Goal: Information Seeking & Learning: Learn about a topic

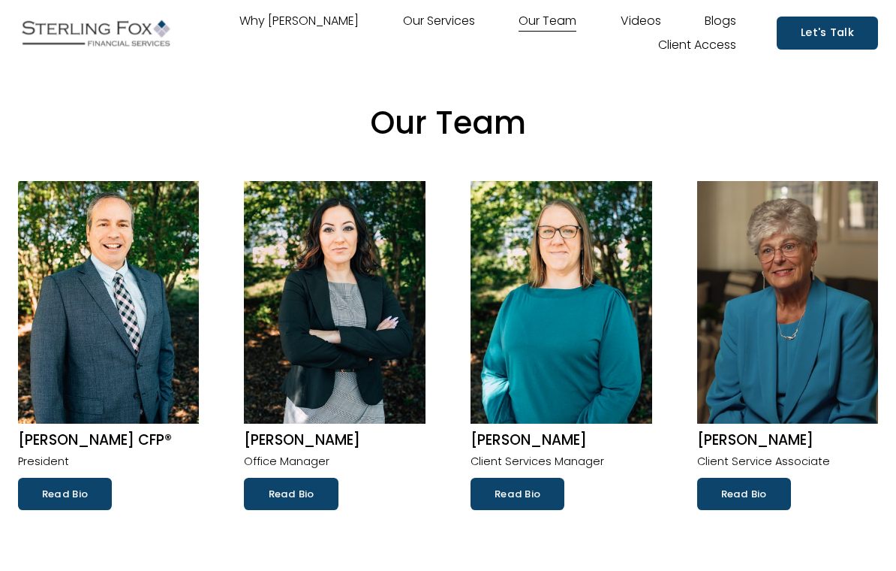
click at [302, 18] on link "Why [PERSON_NAME]" at bounding box center [298, 21] width 119 height 24
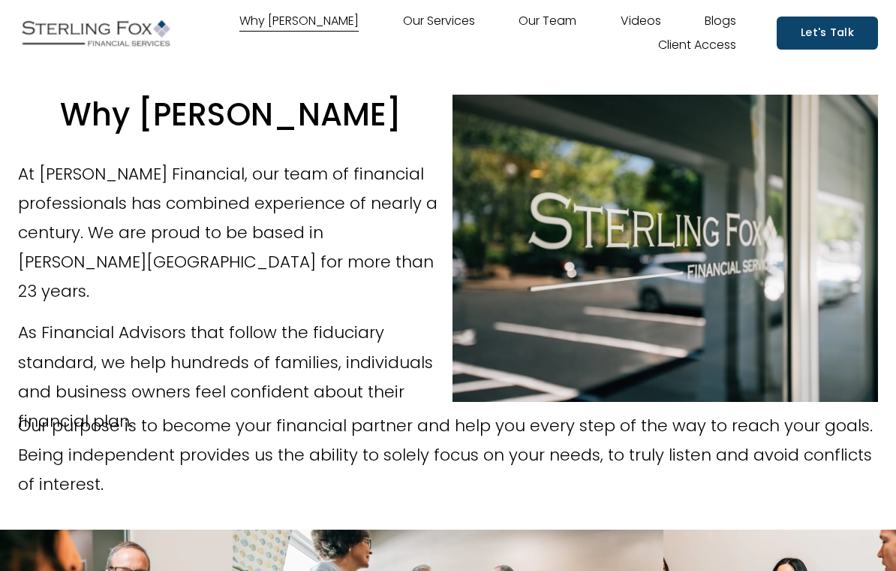
click at [538, 20] on link "Our Team" at bounding box center [548, 21] width 58 height 24
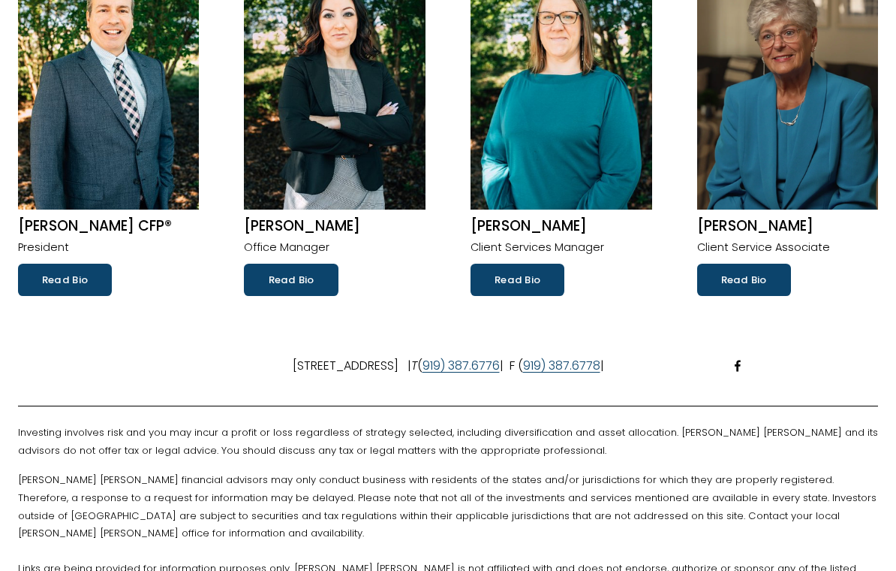
scroll to position [104, 0]
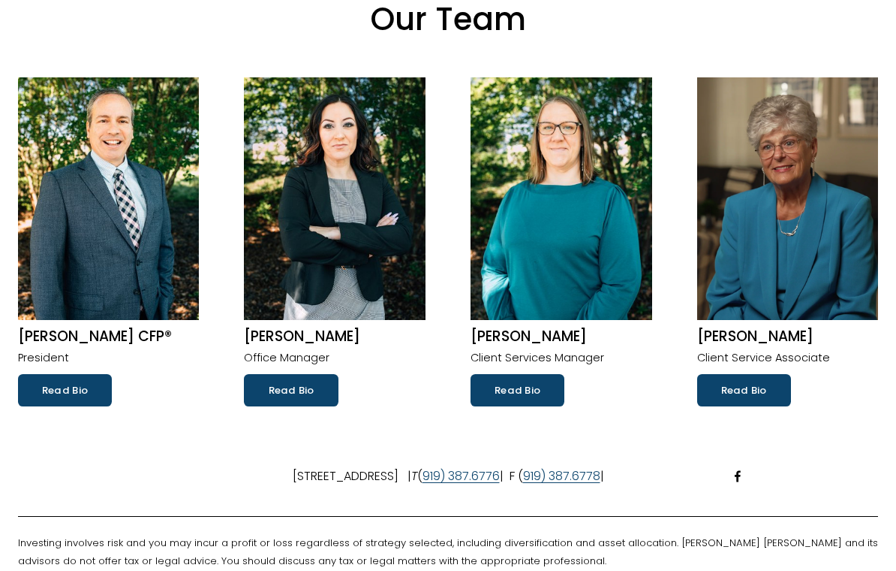
click at [740, 379] on link "Read Bio" at bounding box center [744, 390] width 94 height 32
click at [52, 387] on link "Read Bio" at bounding box center [65, 390] width 94 height 32
